Goal: Information Seeking & Learning: Find specific fact

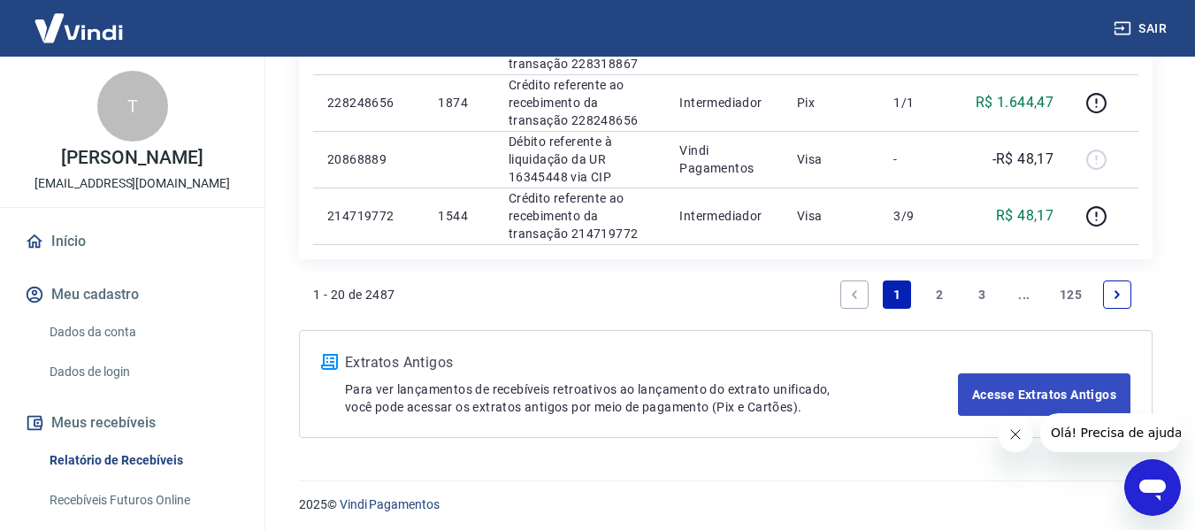
scroll to position [1538, 0]
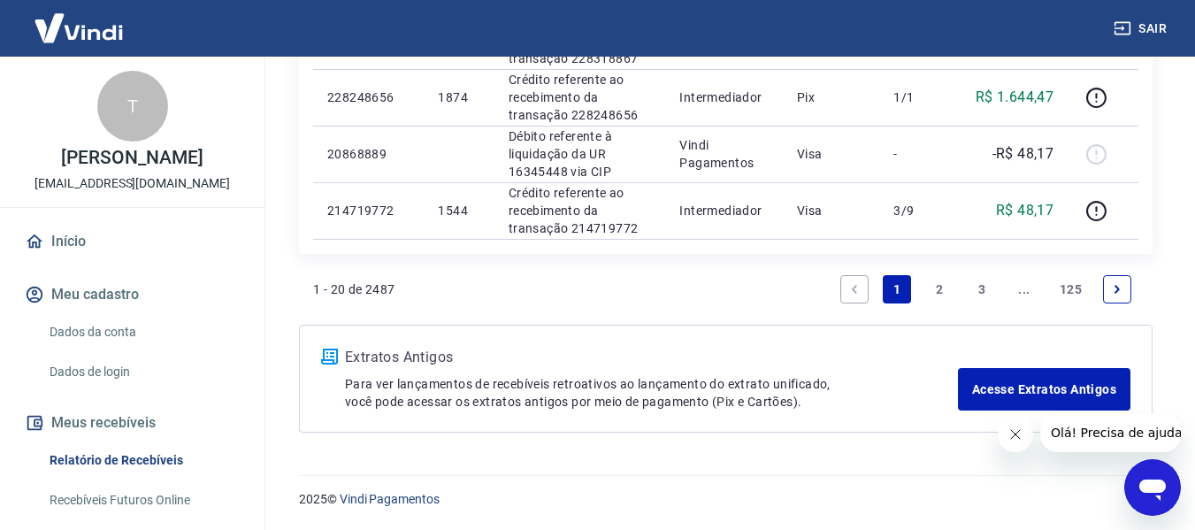
click at [940, 289] on link "2" at bounding box center [939, 289] width 28 height 28
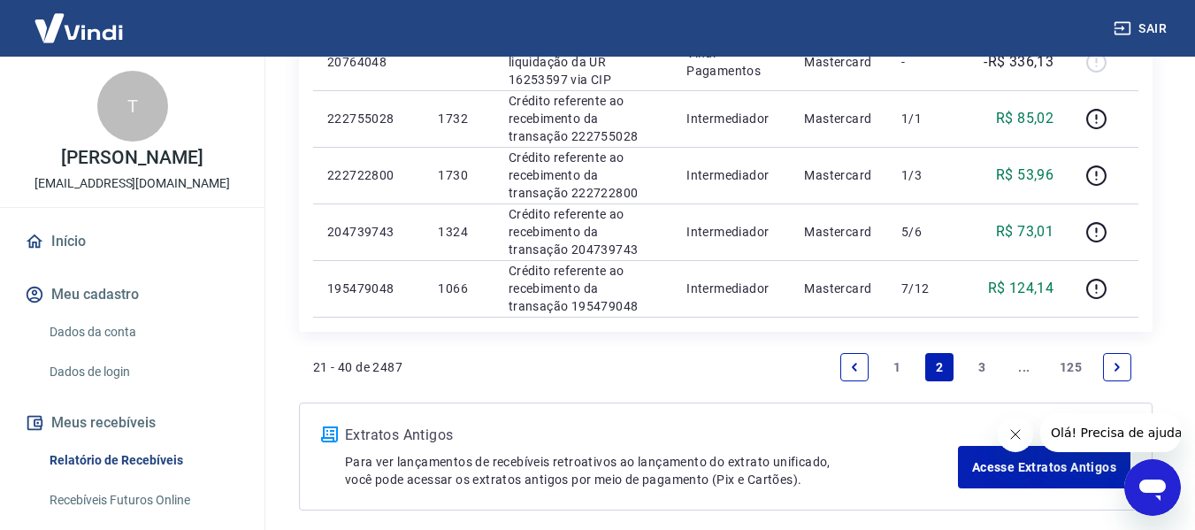
scroll to position [1504, 0]
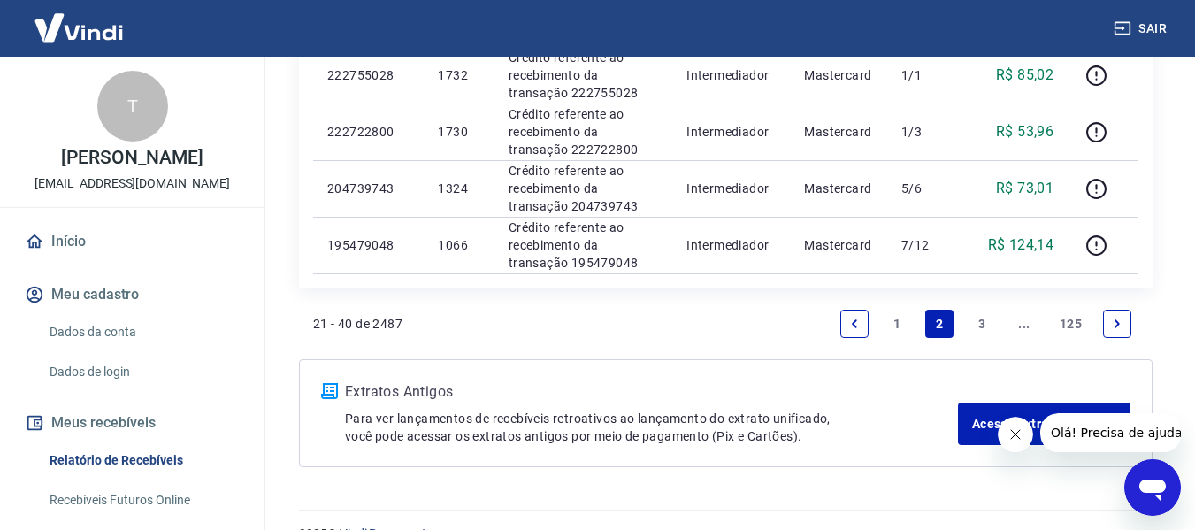
click at [974, 318] on link "3" at bounding box center [982, 324] width 28 height 28
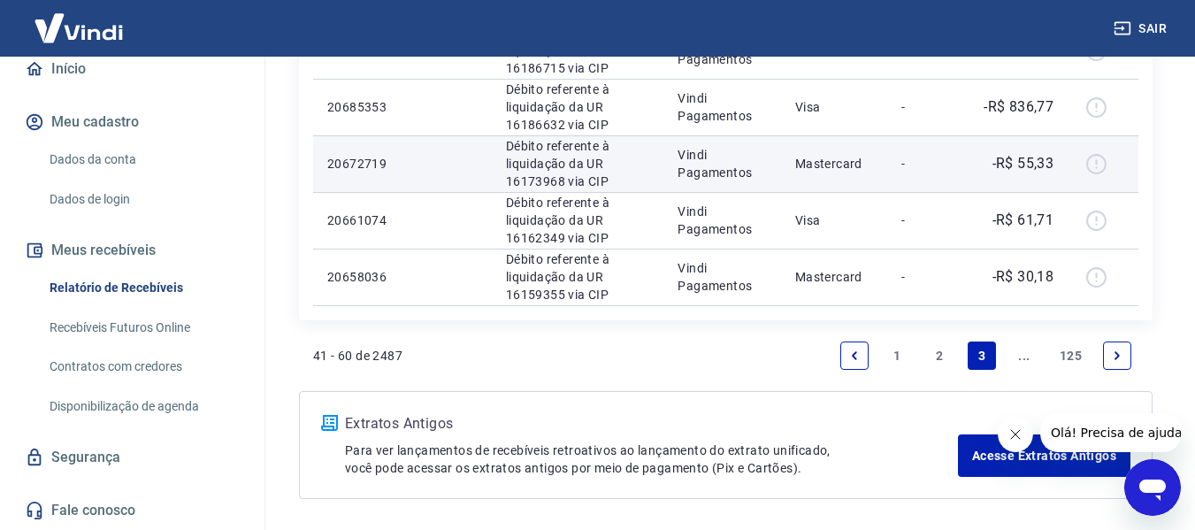
scroll to position [1482, 0]
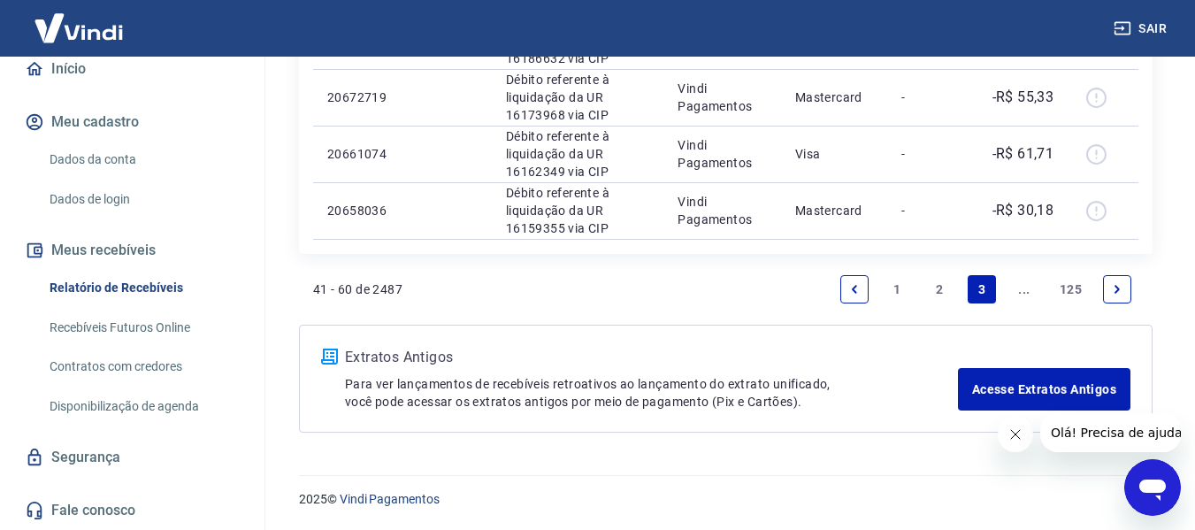
click at [896, 287] on link "1" at bounding box center [897, 289] width 28 height 28
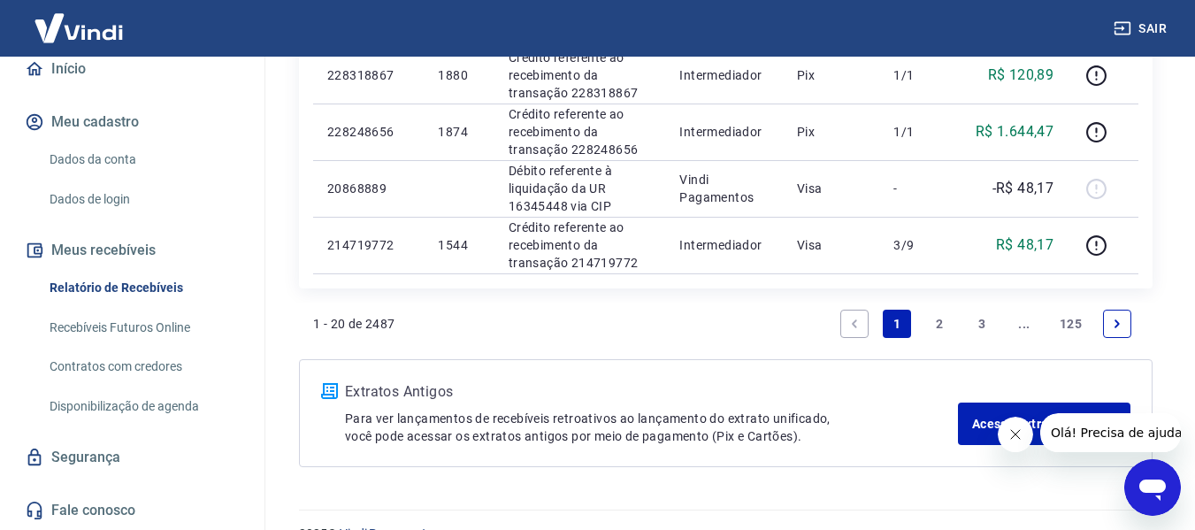
scroll to position [1538, 0]
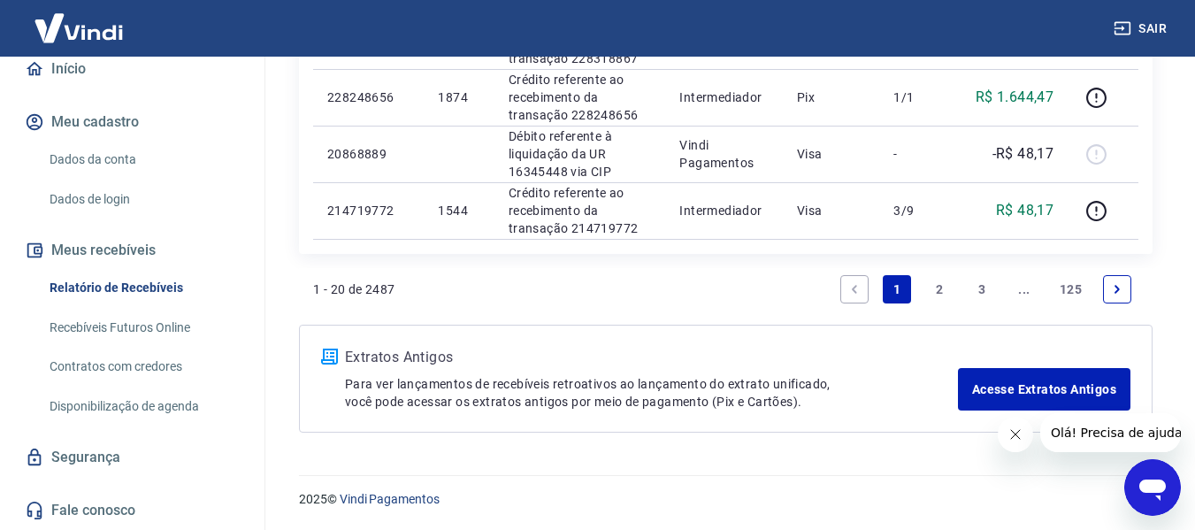
click at [939, 276] on link "2" at bounding box center [939, 289] width 28 height 28
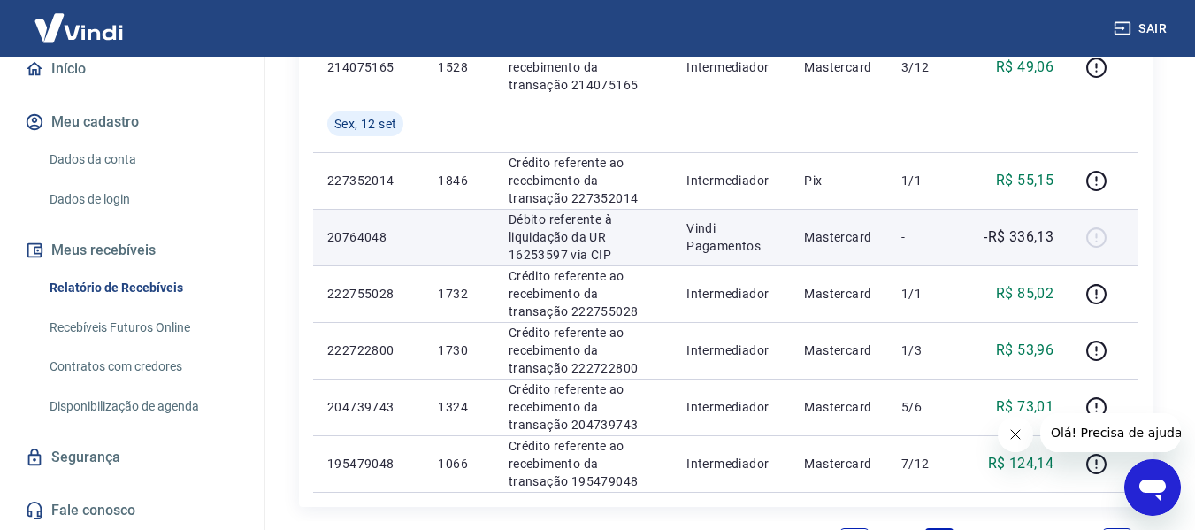
scroll to position [1327, 0]
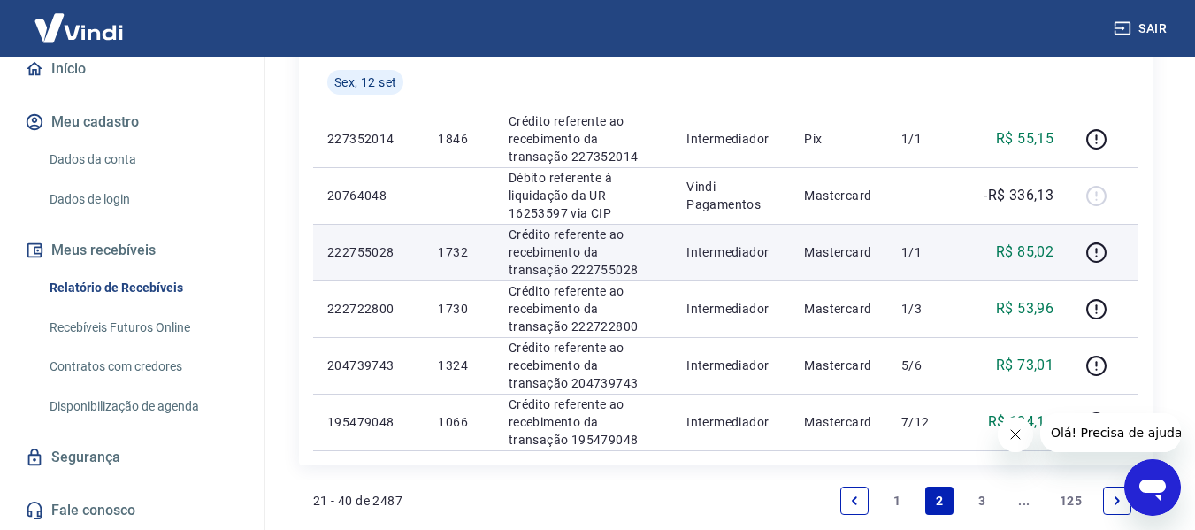
click at [359, 254] on p "222755028" at bounding box center [368, 252] width 82 height 18
copy p "222755028"
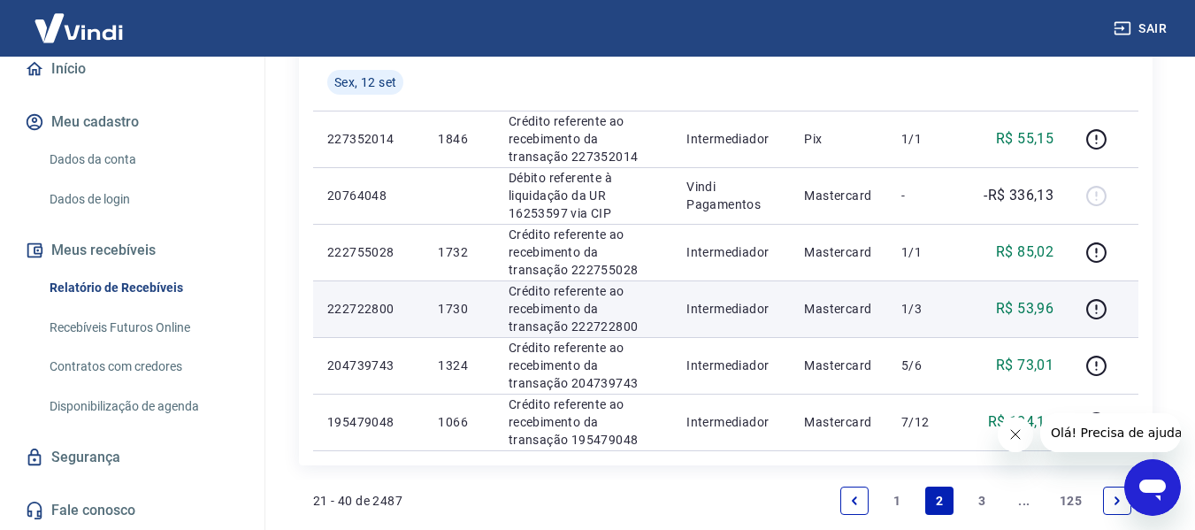
click at [365, 311] on p "222722800" at bounding box center [368, 309] width 82 height 18
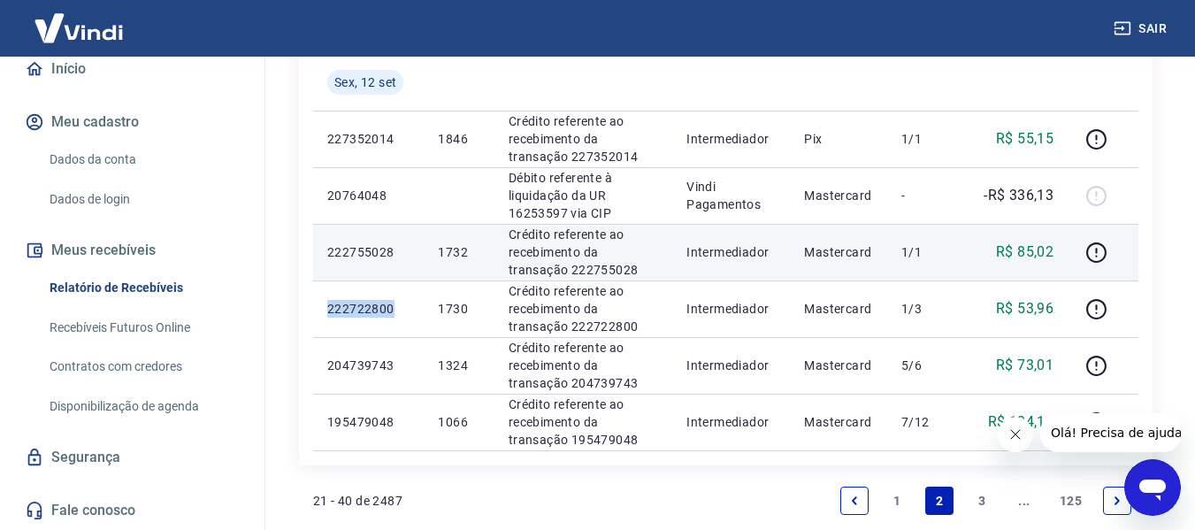
copy p "222722800"
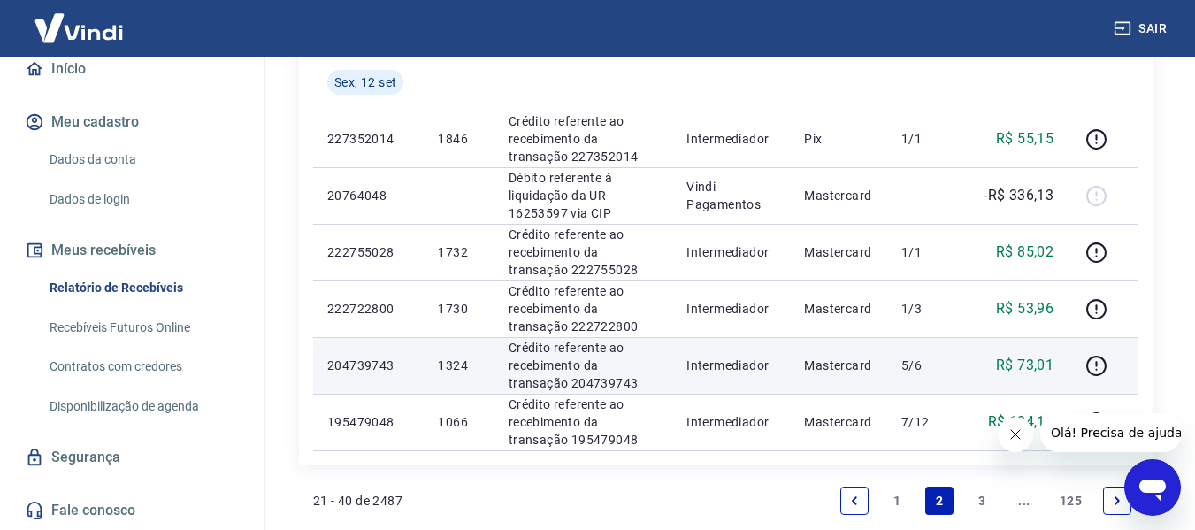
click at [345, 367] on p "204739743" at bounding box center [368, 366] width 82 height 18
copy p "204739743"
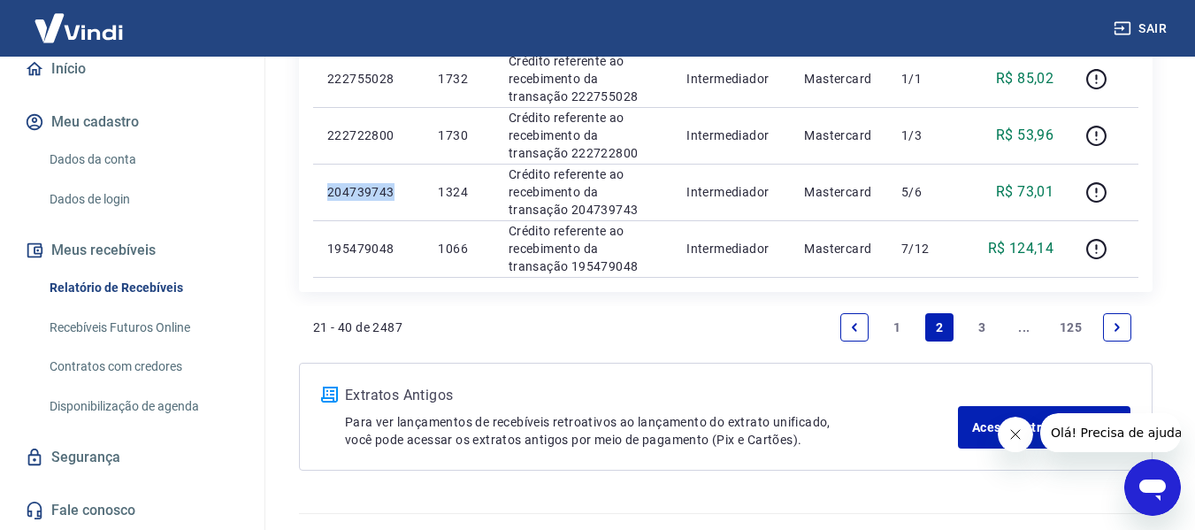
scroll to position [1504, 0]
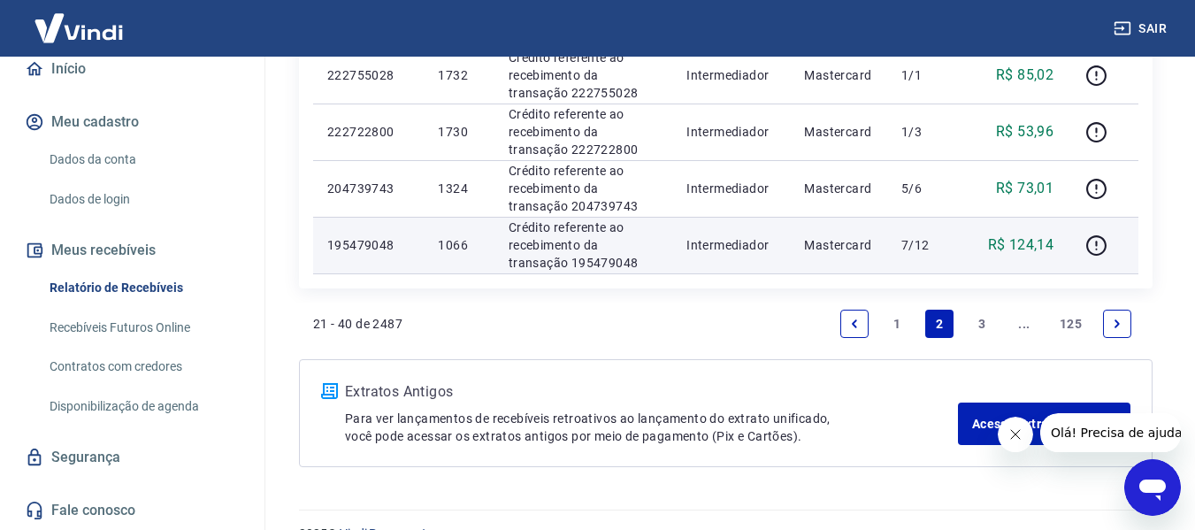
click at [343, 245] on p "195479048" at bounding box center [368, 245] width 82 height 18
copy p "195479048"
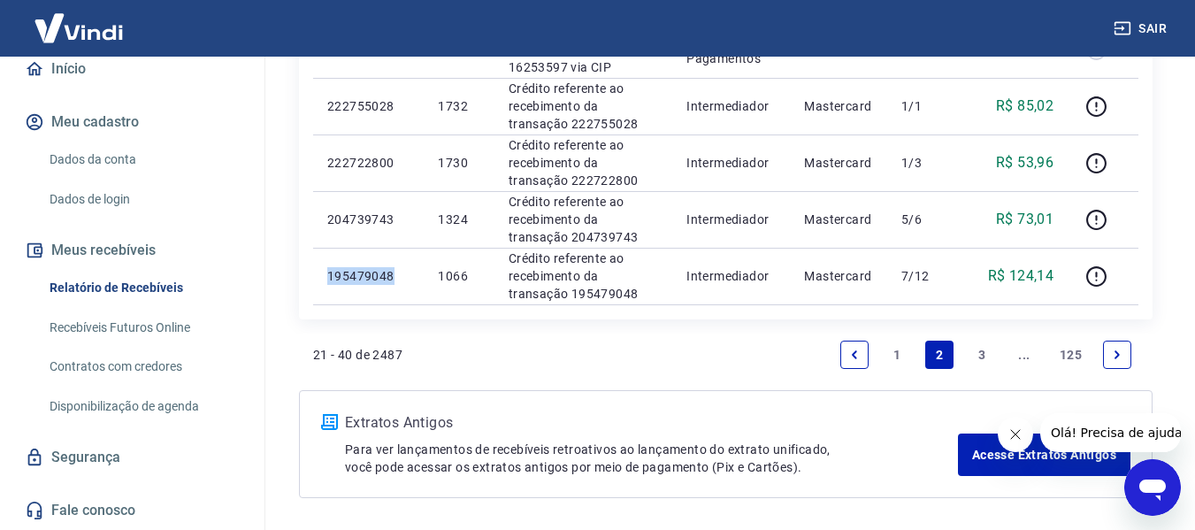
scroll to position [1538, 0]
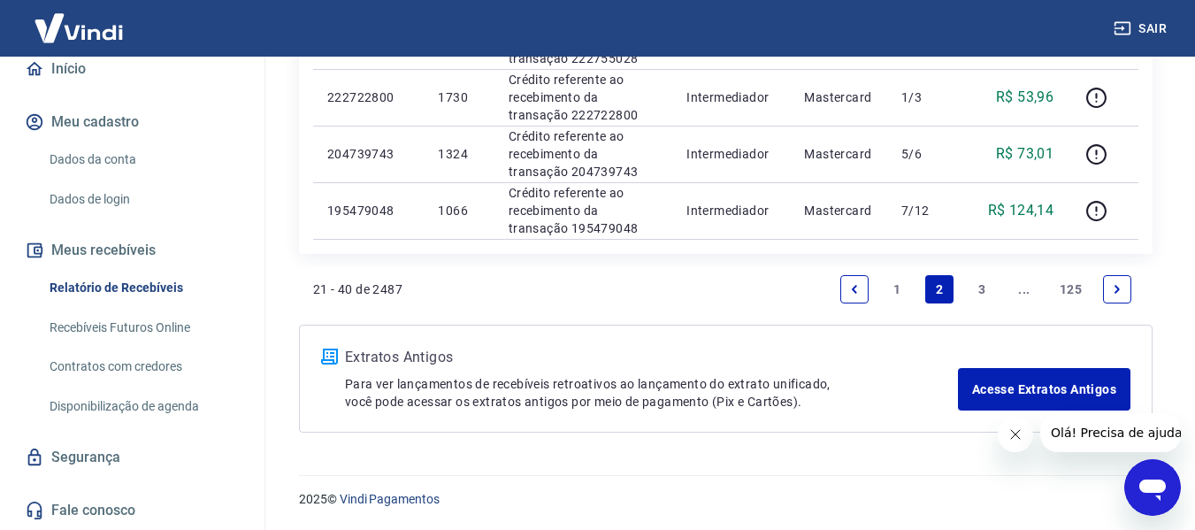
click at [891, 291] on link "1" at bounding box center [897, 289] width 28 height 28
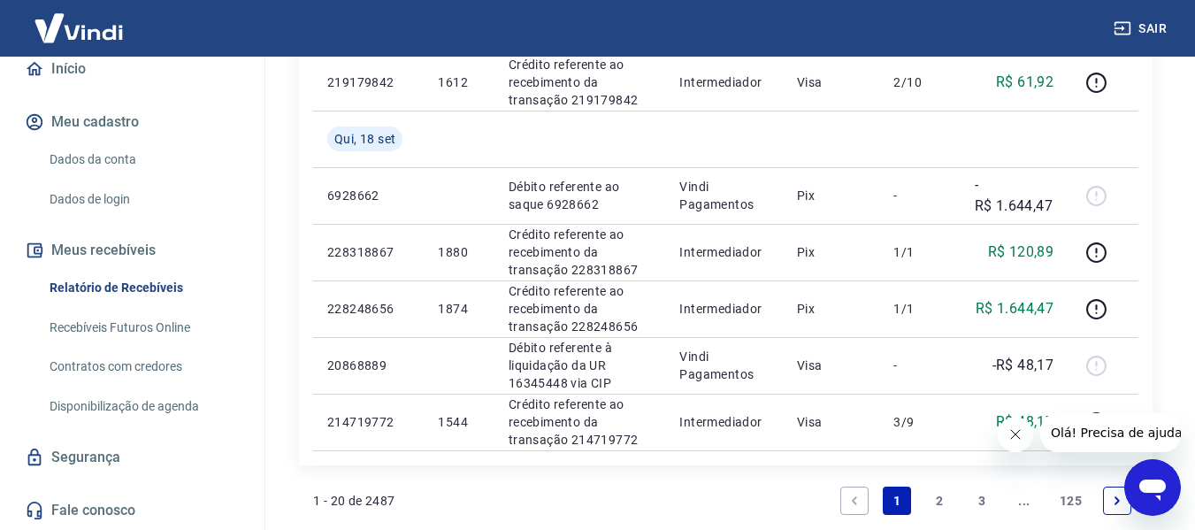
scroll to position [1538, 0]
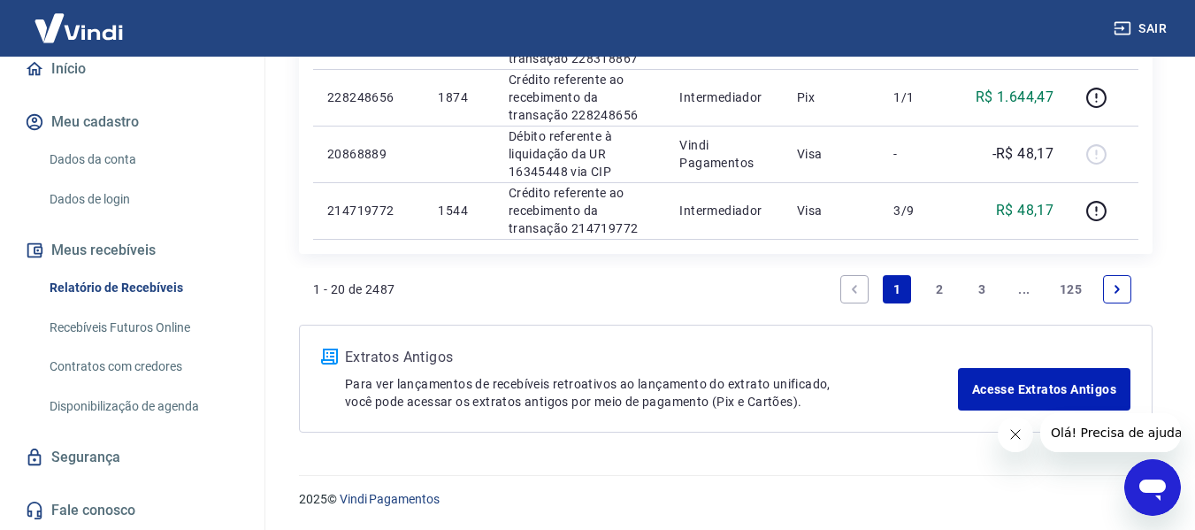
click at [930, 283] on link "2" at bounding box center [939, 289] width 28 height 28
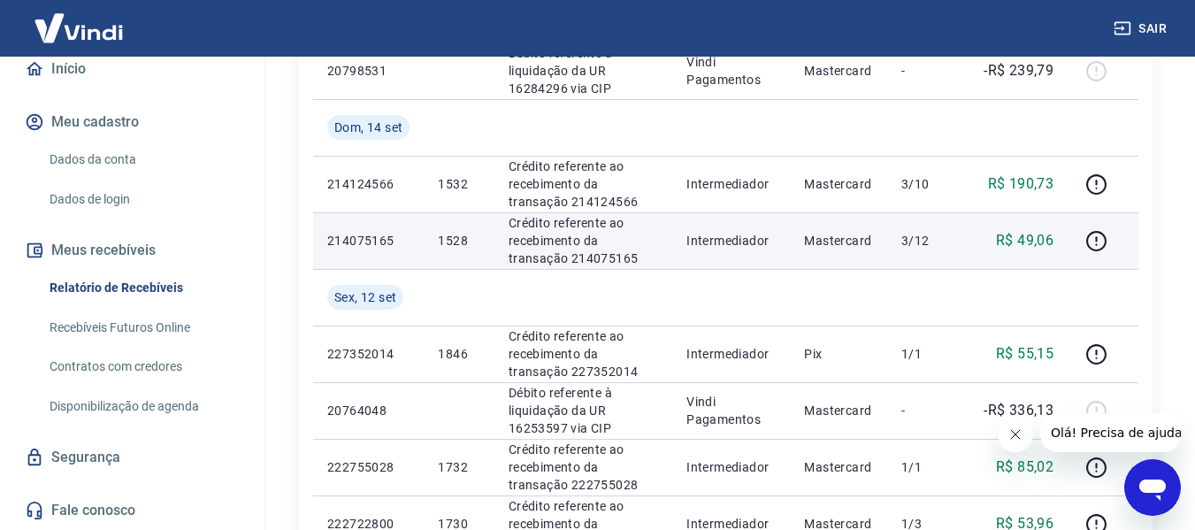
scroll to position [1150, 0]
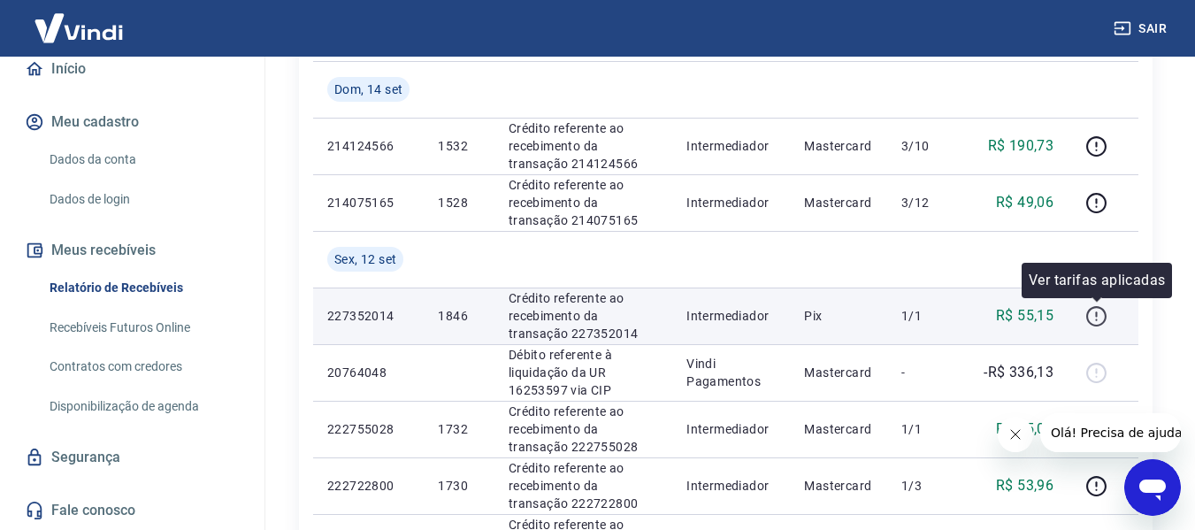
click at [1098, 310] on icon "button" at bounding box center [1096, 316] width 22 height 22
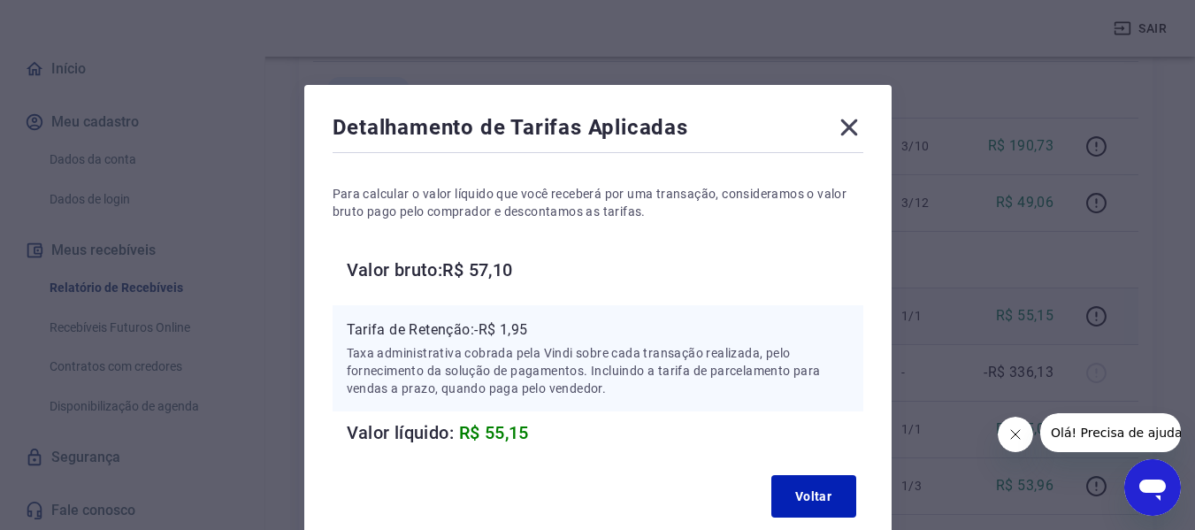
click at [491, 273] on h6 "Valor bruto: R$ 57,10" at bounding box center [605, 270] width 517 height 28
copy h6 "57,10"
click at [852, 123] on icon at bounding box center [848, 127] width 17 height 17
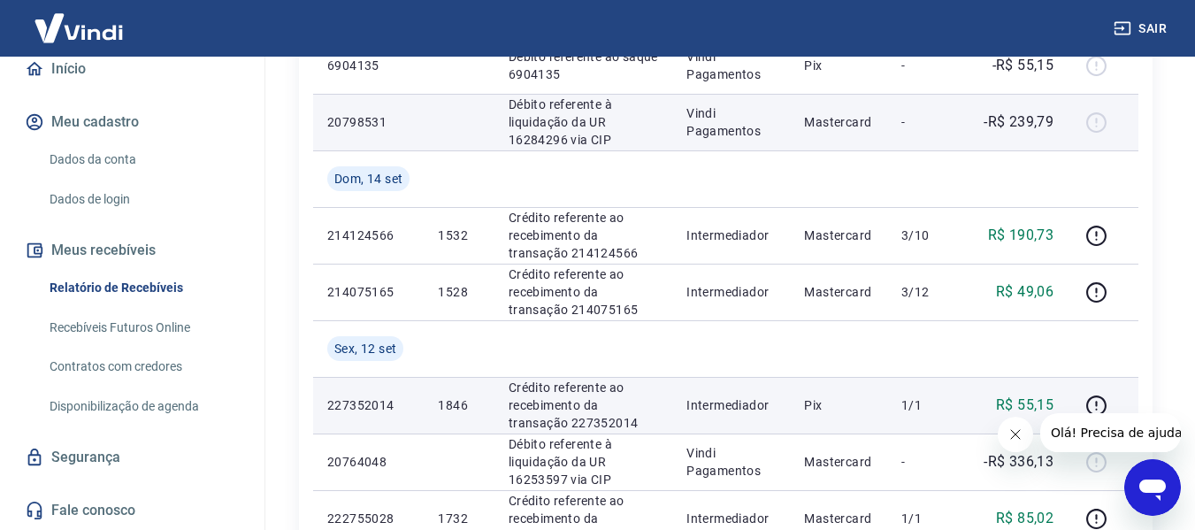
scroll to position [1062, 0]
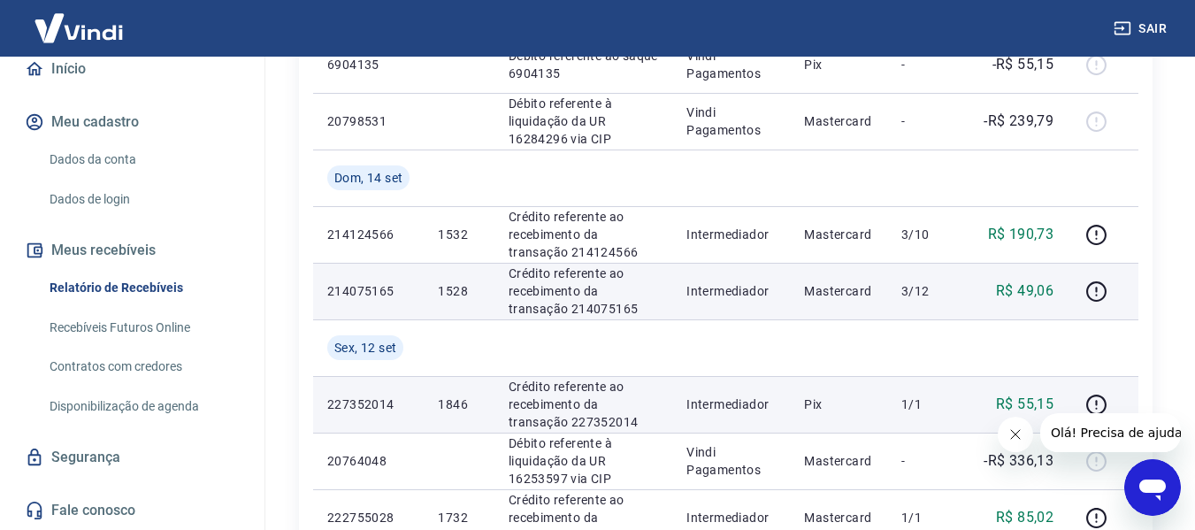
click at [377, 286] on p "214075165" at bounding box center [368, 291] width 82 height 18
copy p "214075165"
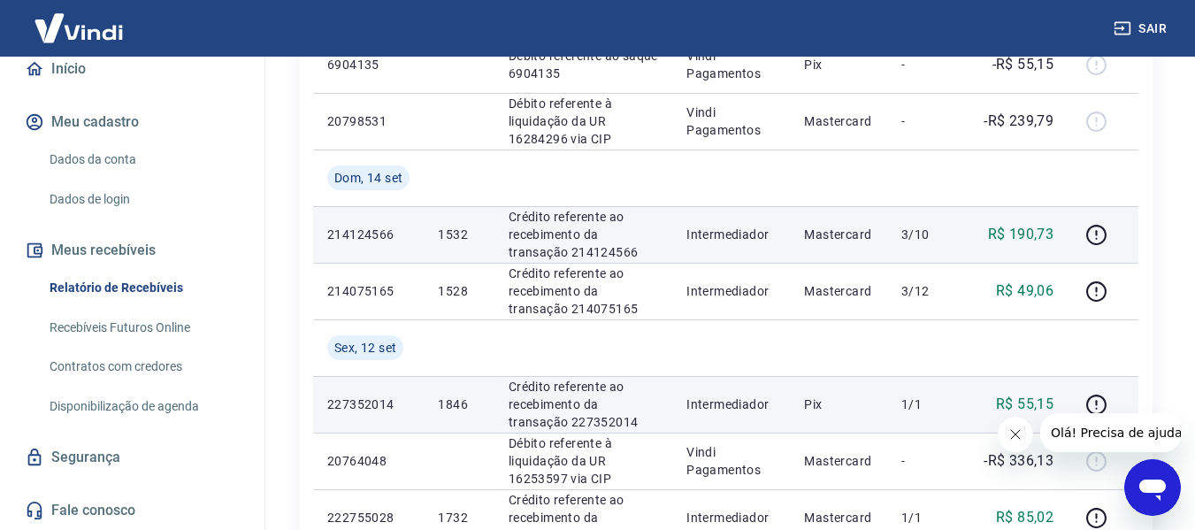
click at [341, 230] on p "214124566" at bounding box center [368, 235] width 82 height 18
click at [343, 230] on p "214124566" at bounding box center [368, 235] width 82 height 18
copy p "214124566"
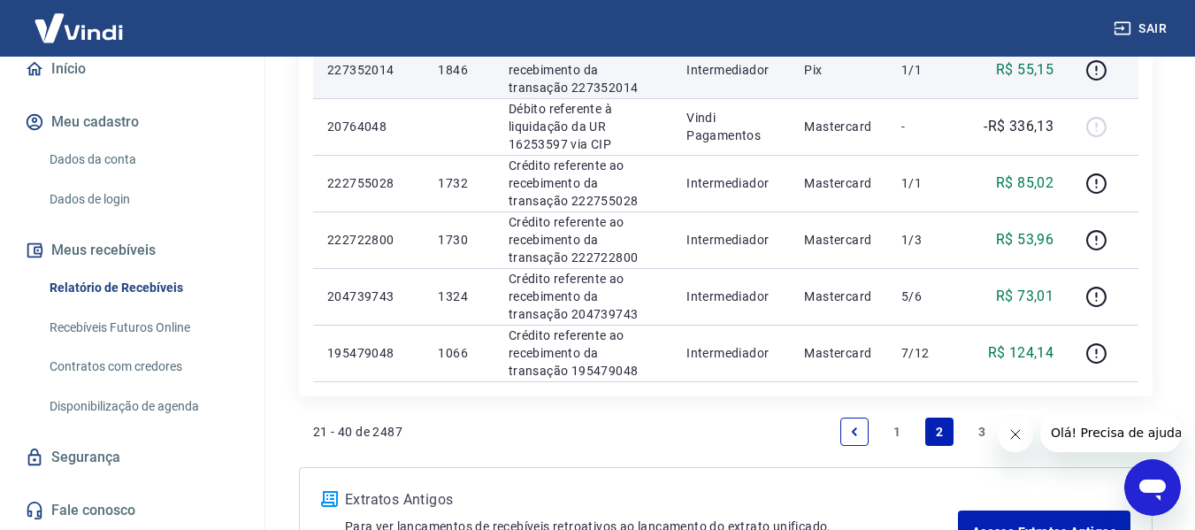
scroll to position [1415, 0]
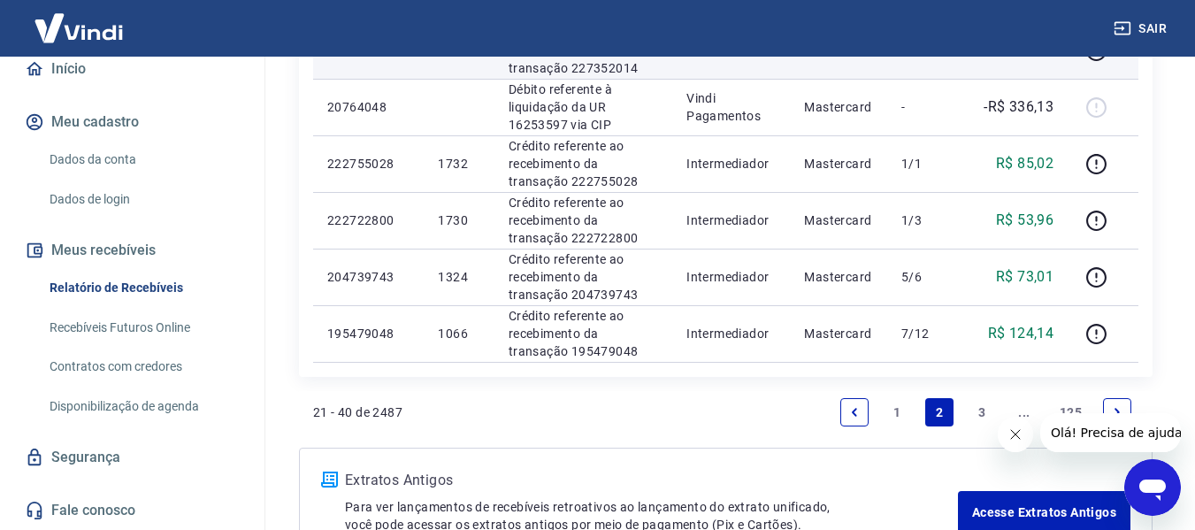
click at [977, 407] on link "3" at bounding box center [982, 412] width 28 height 28
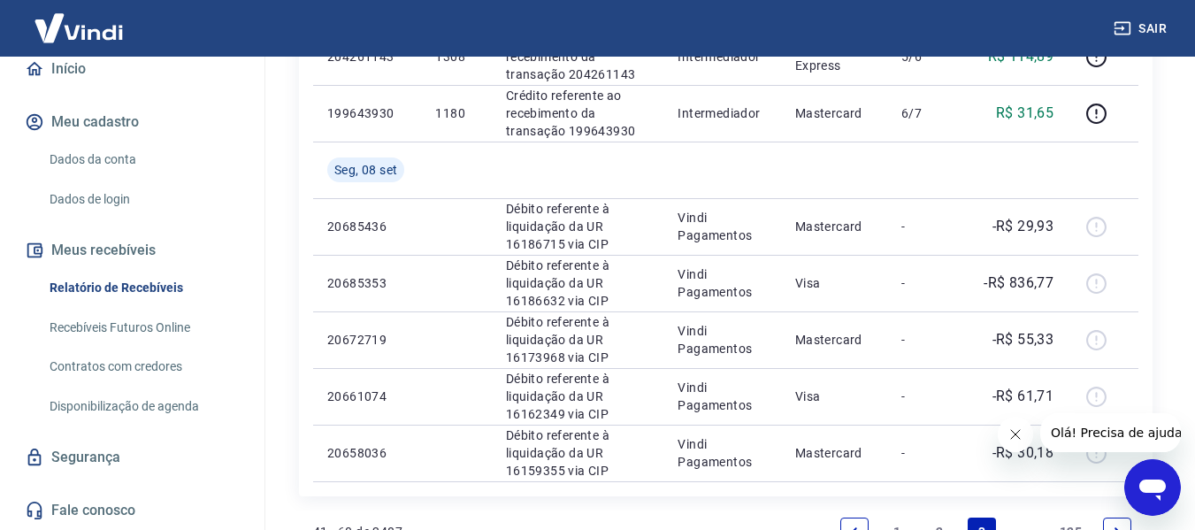
scroll to position [1482, 0]
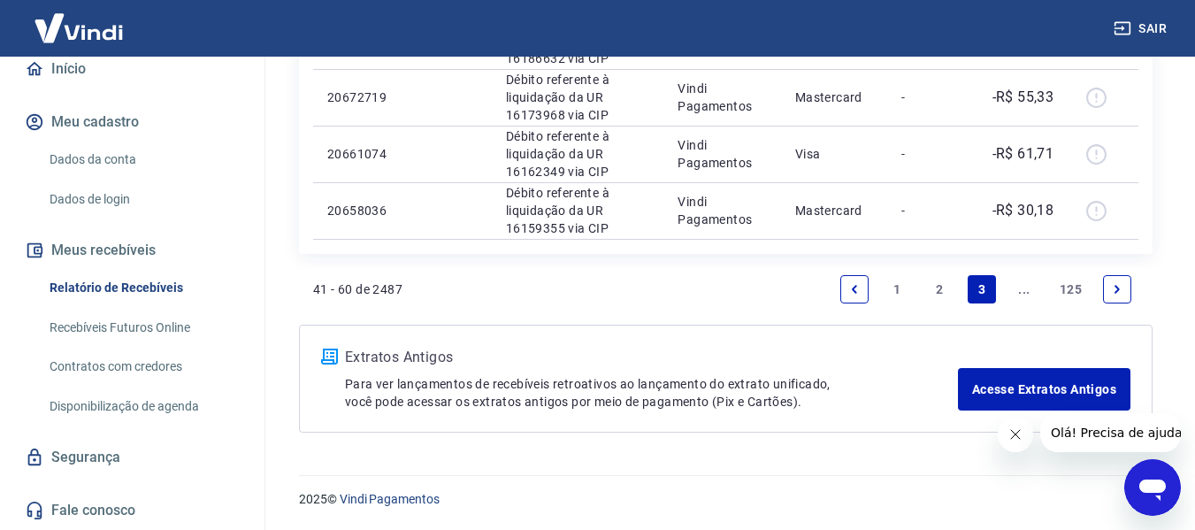
drag, startPoint x: 935, startPoint y: 273, endPoint x: 934, endPoint y: 282, distance: 8.9
click at [934, 277] on li "2" at bounding box center [939, 289] width 42 height 42
click at [939, 289] on link "2" at bounding box center [939, 289] width 28 height 28
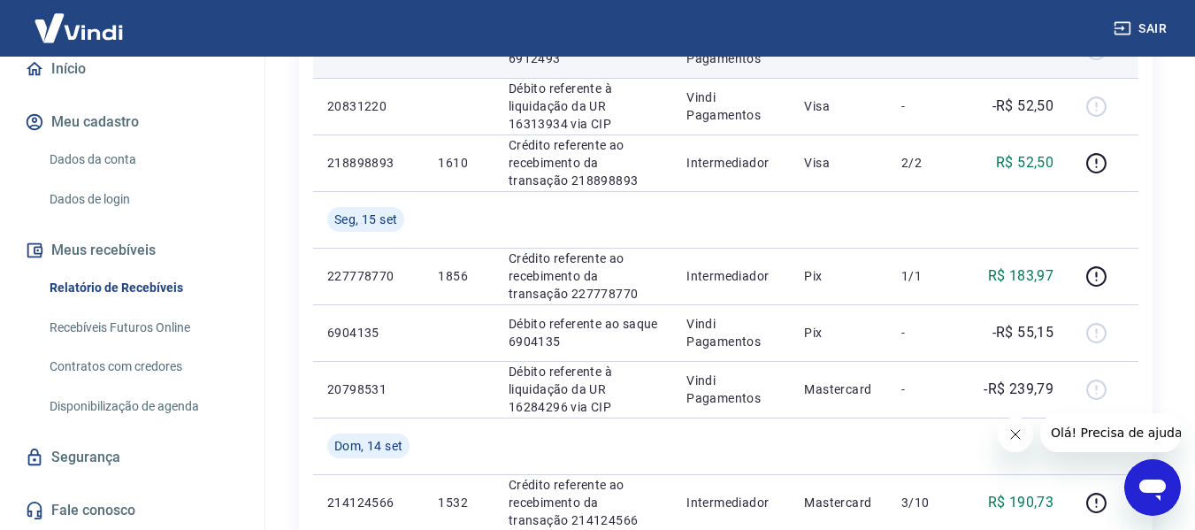
scroll to position [796, 0]
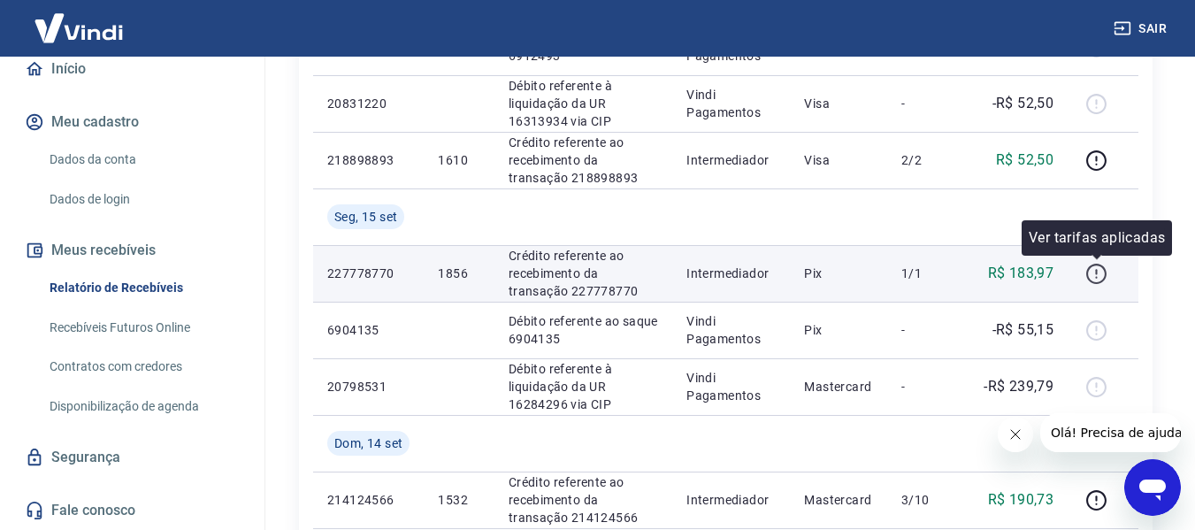
click at [1095, 272] on icon "button" at bounding box center [1096, 274] width 22 height 22
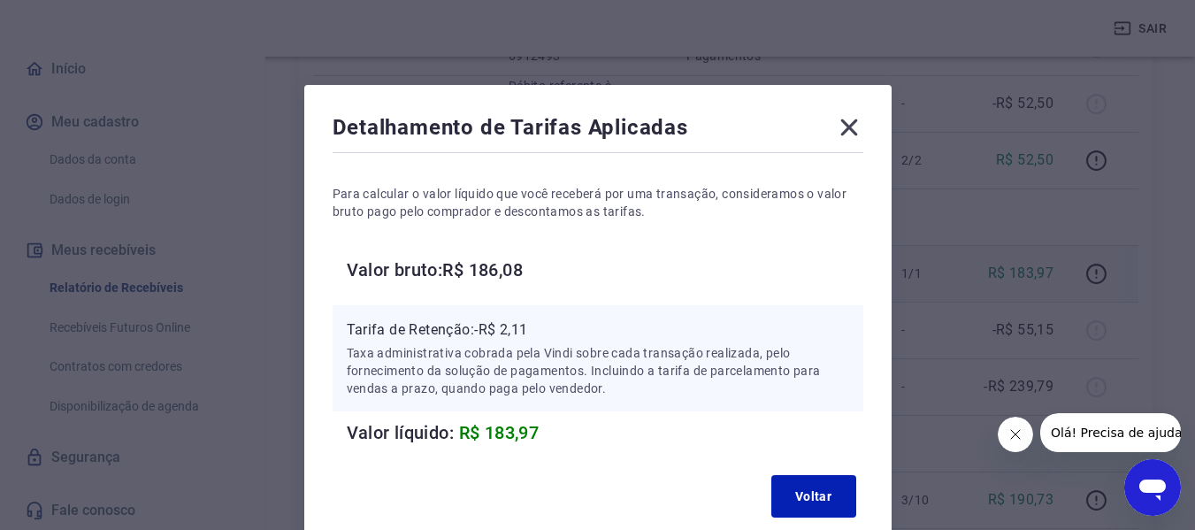
click at [490, 263] on h6 "Valor bruto: R$ 186,08" at bounding box center [605, 270] width 517 height 28
copy h6 "186,08"
